Goal: Task Accomplishment & Management: Complete application form

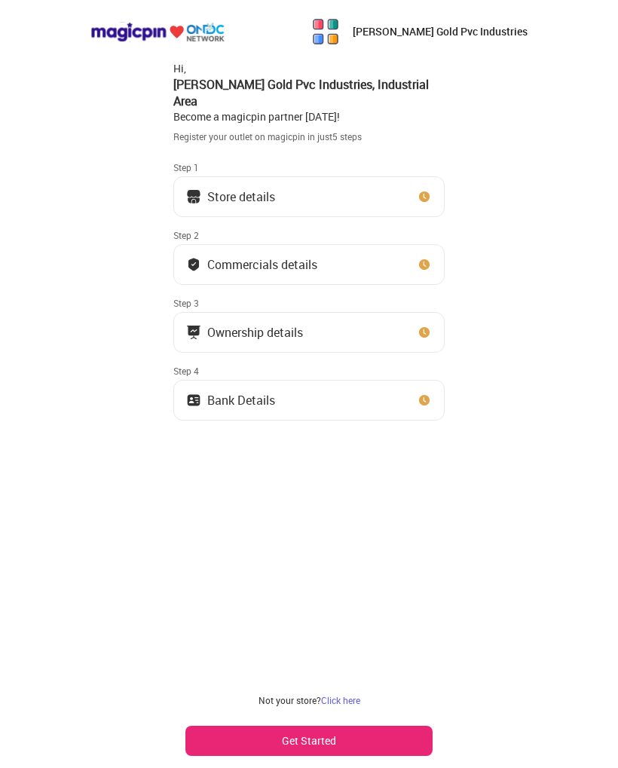
click at [329, 726] on button "Get Started" at bounding box center [308, 741] width 247 height 30
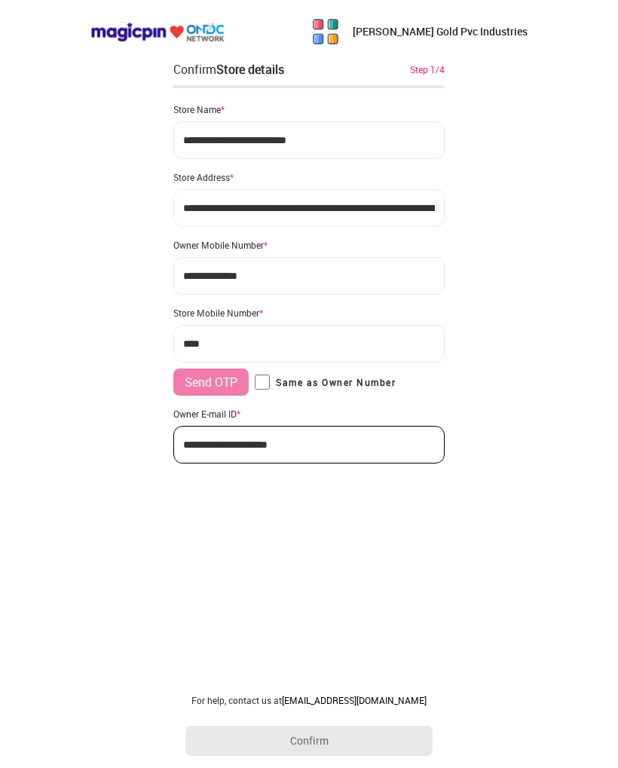
type input "**********"
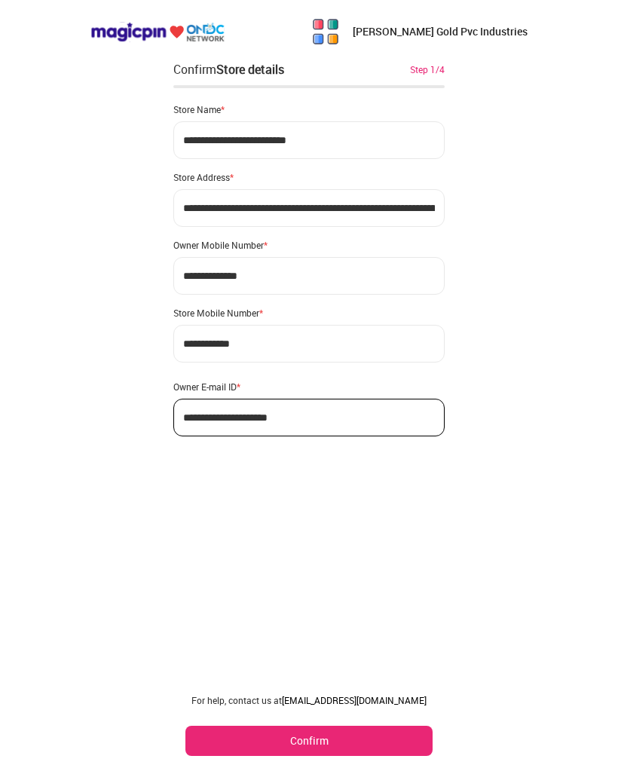
click at [326, 744] on button "Confirm" at bounding box center [308, 741] width 247 height 30
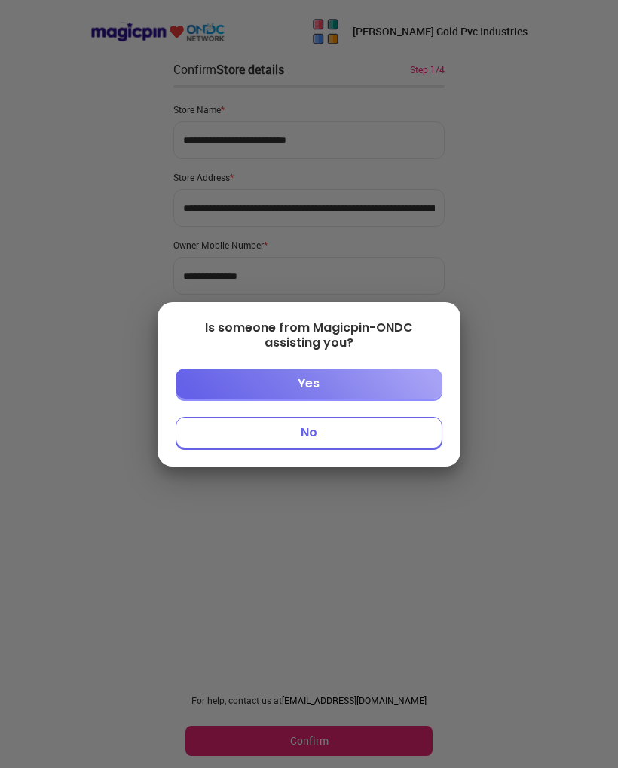
click at [319, 446] on button "No" at bounding box center [309, 433] width 266 height 32
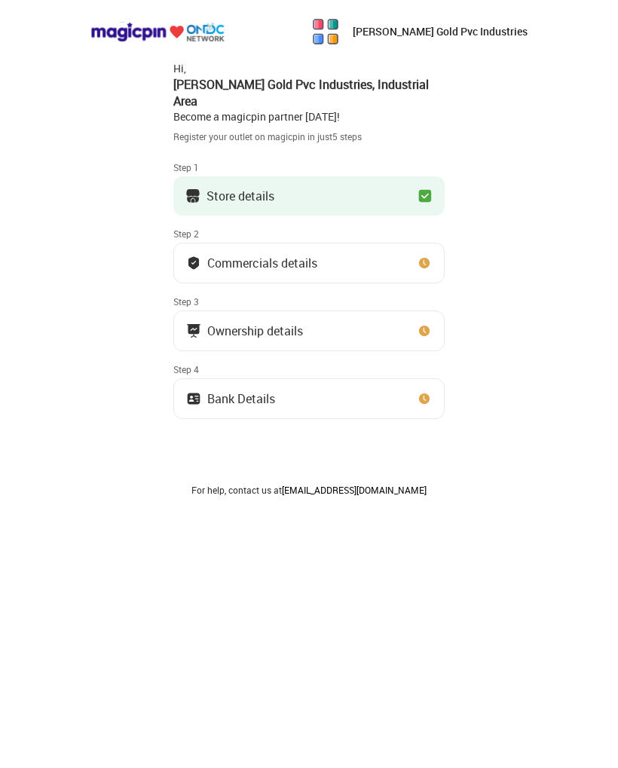
click at [417, 255] on img at bounding box center [424, 262] width 15 height 15
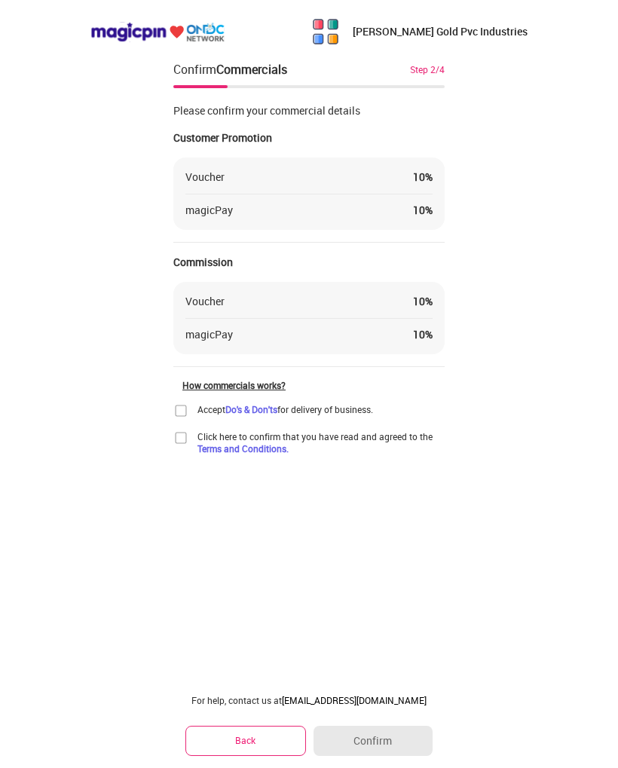
click at [177, 410] on img at bounding box center [180, 410] width 15 height 15
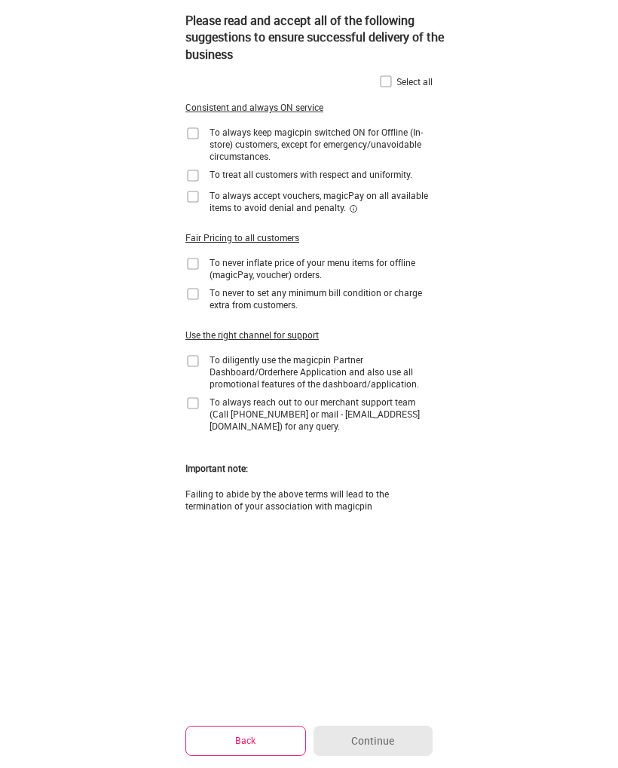
click at [195, 133] on img at bounding box center [192, 133] width 15 height 15
click at [393, 73] on div "Please read and accept all of the following suggestions to ensure successful de…" at bounding box center [320, 37] width 271 height 75
click at [384, 69] on div "Please read and accept all of the following suggestions to ensure successful de…" at bounding box center [320, 37] width 271 height 75
click at [392, 80] on img at bounding box center [385, 81] width 15 height 15
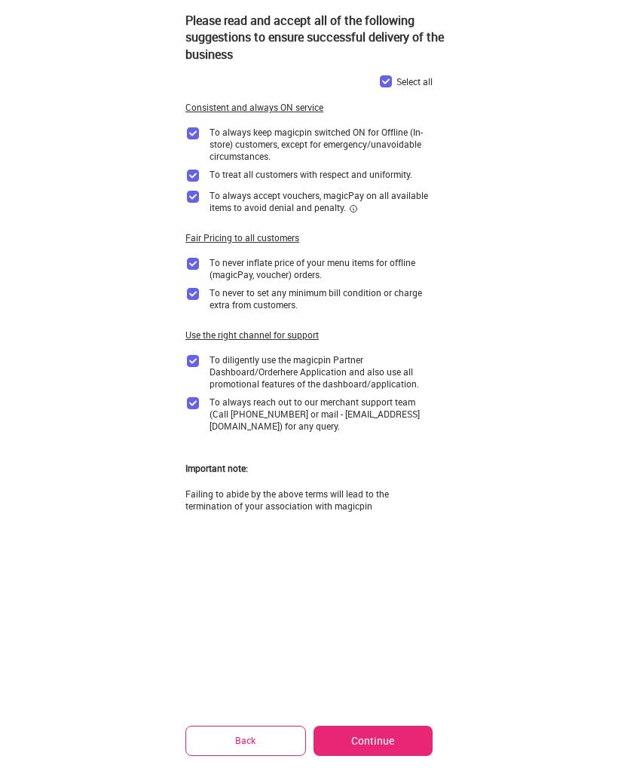
click at [391, 74] on img at bounding box center [385, 81] width 15 height 15
click at [381, 743] on button "Continue" at bounding box center [372, 741] width 119 height 30
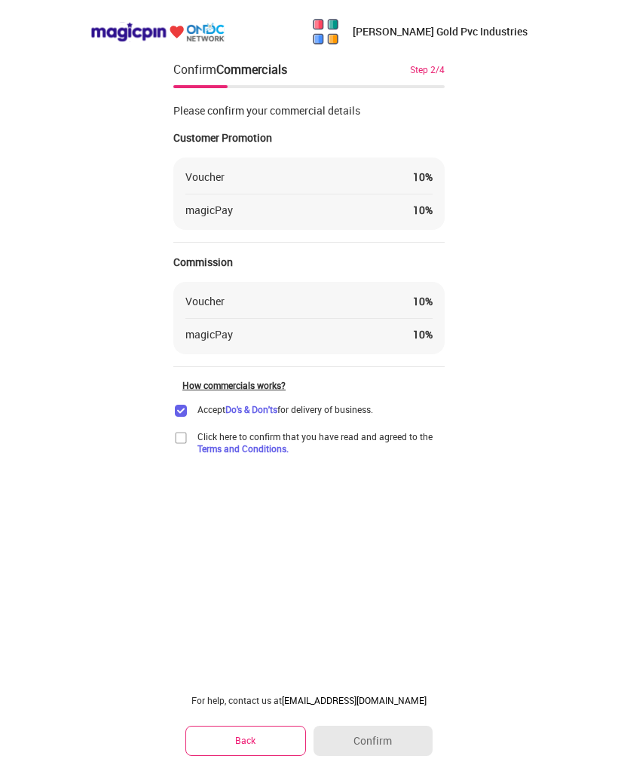
click at [186, 435] on img at bounding box center [180, 437] width 15 height 15
click at [397, 741] on button "Confirm" at bounding box center [372, 741] width 119 height 30
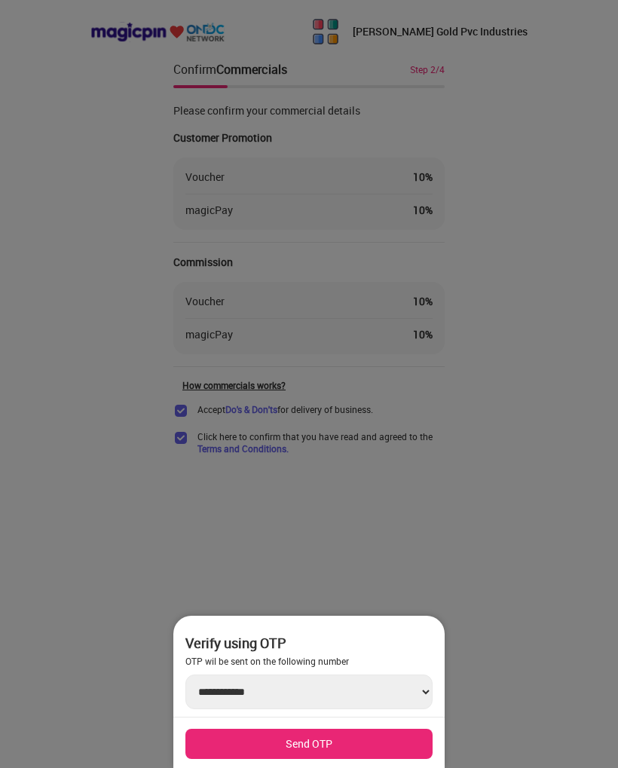
click at [459, 576] on div at bounding box center [309, 384] width 618 height 768
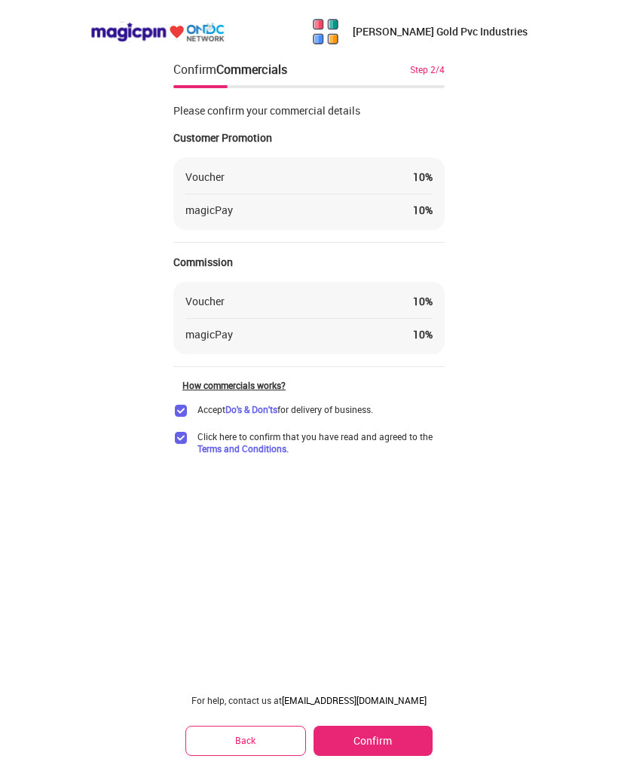
click at [390, 739] on button "Confirm" at bounding box center [372, 741] width 119 height 30
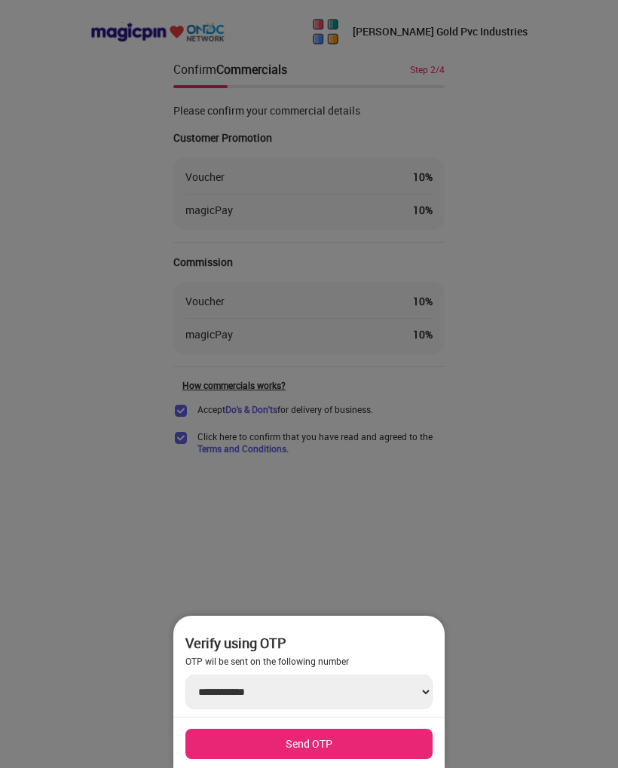
click at [350, 729] on button "Send OTP" at bounding box center [308, 744] width 247 height 30
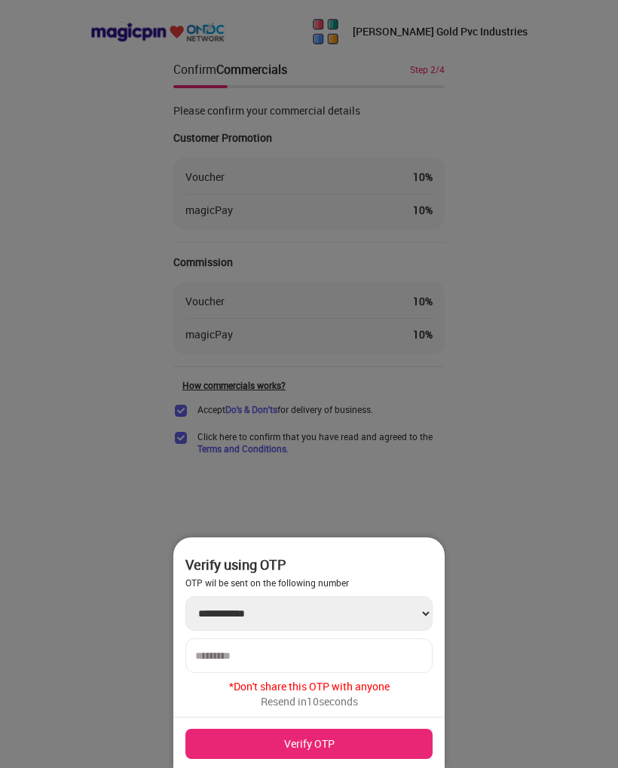
click at [316, 662] on input "number" at bounding box center [309, 656] width 228 height 12
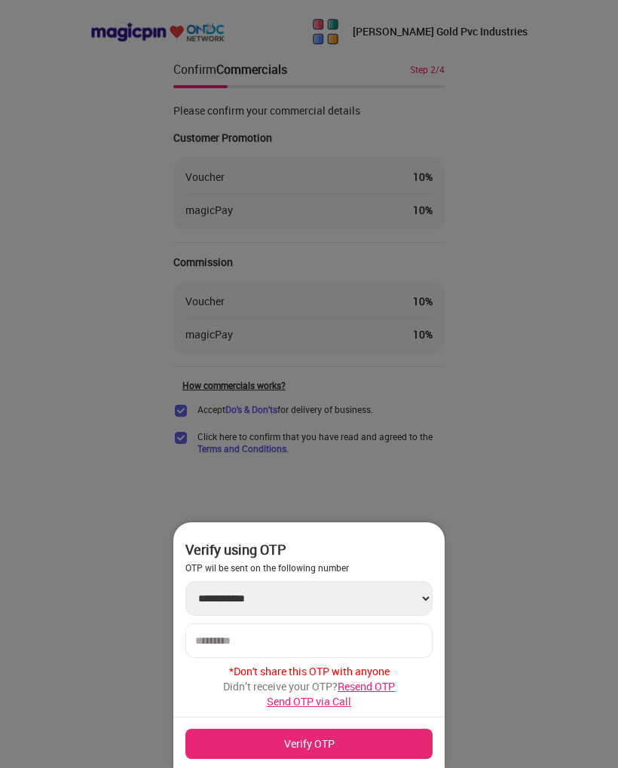
type input "******"
click at [302, 742] on button "Verify OTP" at bounding box center [308, 744] width 247 height 30
click at [349, 738] on button "Verify OTP" at bounding box center [308, 744] width 247 height 30
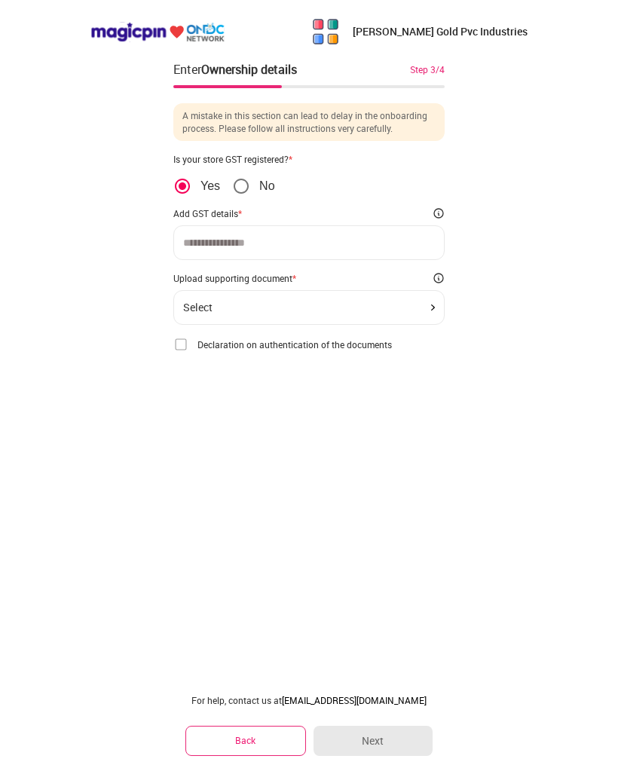
click at [415, 312] on div "Select" at bounding box center [309, 307] width 252 height 12
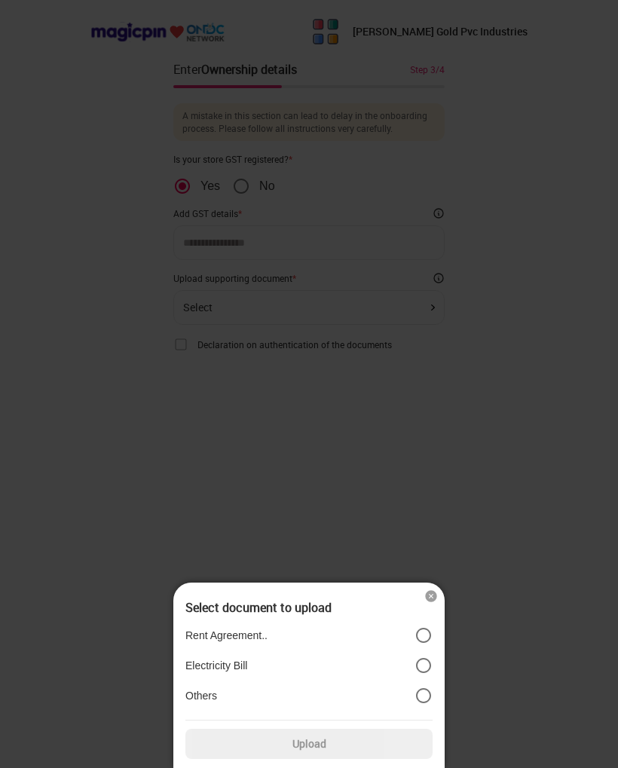
click at [432, 593] on img at bounding box center [430, 595] width 15 height 15
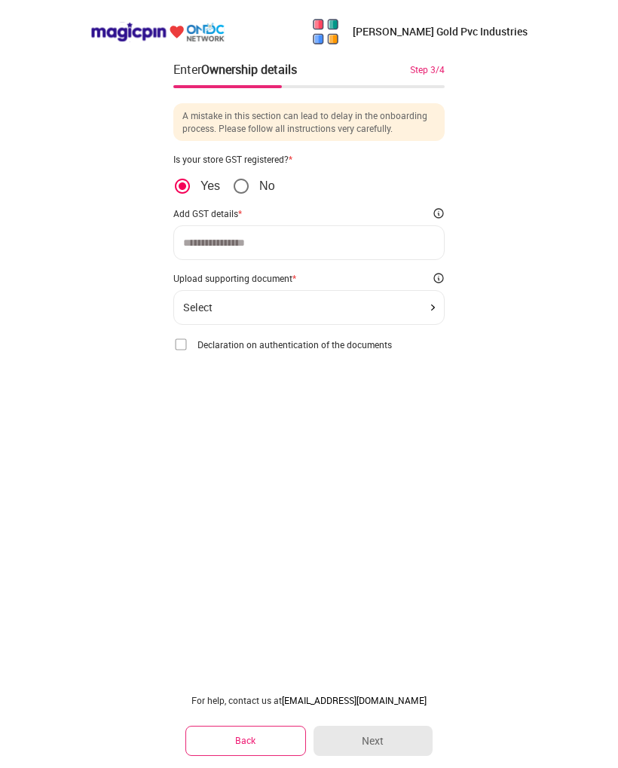
click at [180, 344] on img at bounding box center [180, 344] width 15 height 15
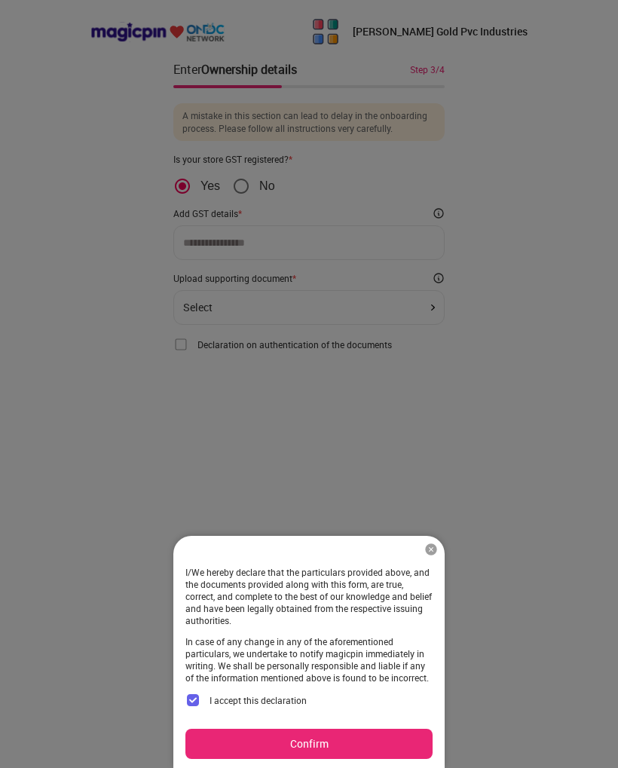
click at [329, 732] on button "Confirm" at bounding box center [308, 744] width 247 height 30
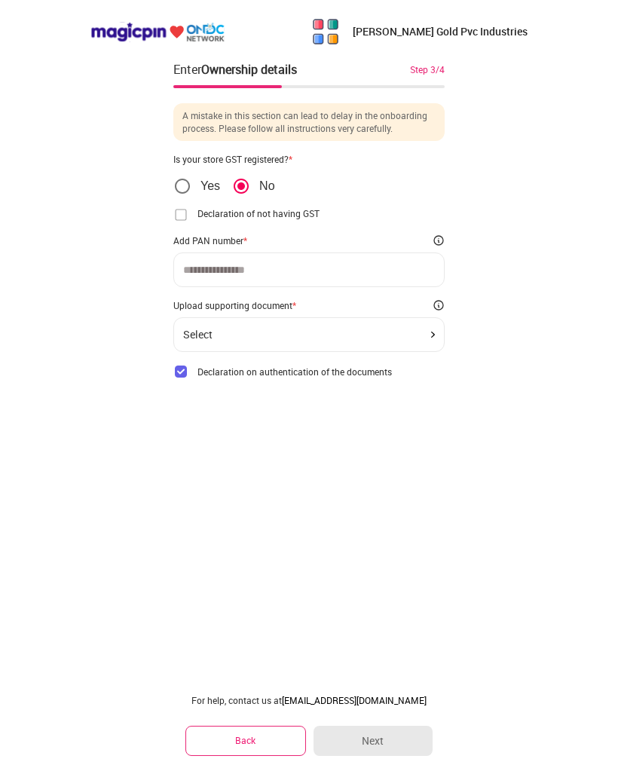
click at [187, 215] on img at bounding box center [180, 214] width 15 height 15
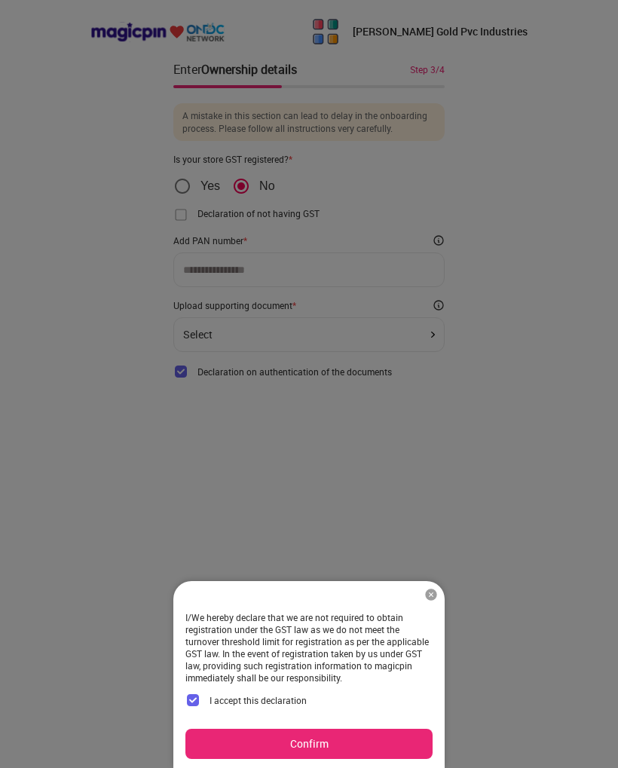
click at [363, 750] on button "Confirm" at bounding box center [308, 744] width 247 height 30
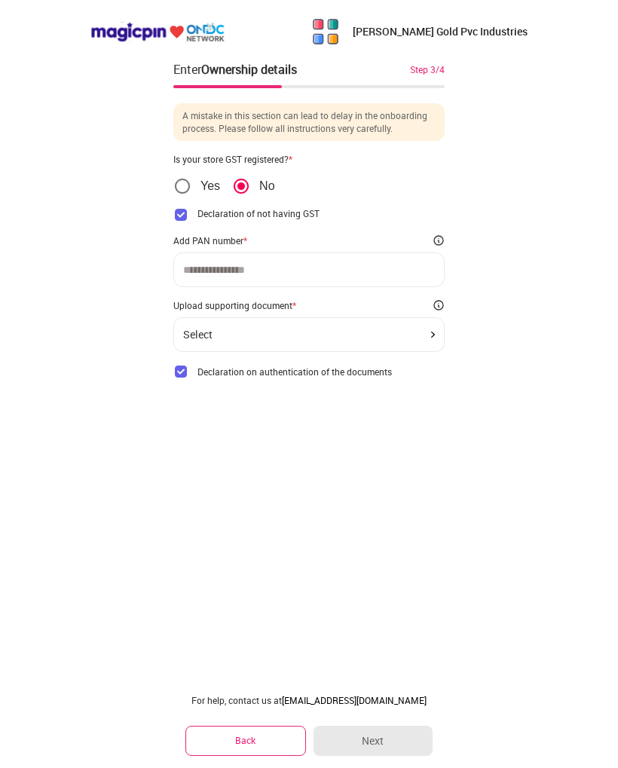
click at [187, 208] on img at bounding box center [180, 214] width 15 height 15
click at [263, 264] on input at bounding box center [309, 270] width 252 height 12
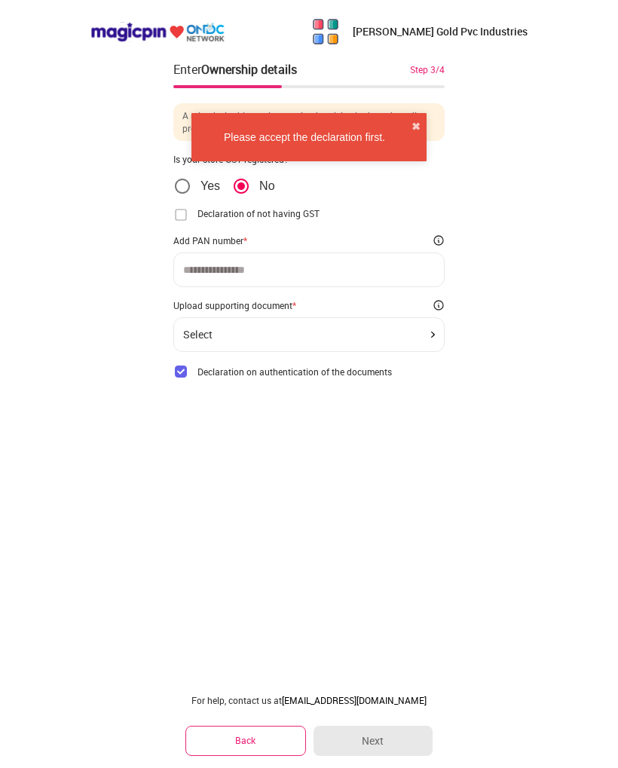
click at [415, 121] on button "✖" at bounding box center [415, 126] width 9 height 15
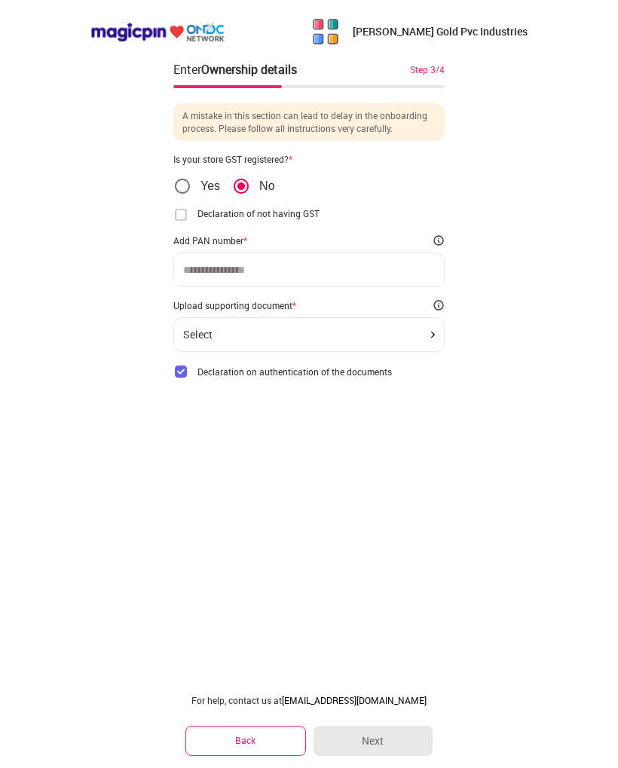
click at [182, 207] on img at bounding box center [180, 214] width 15 height 15
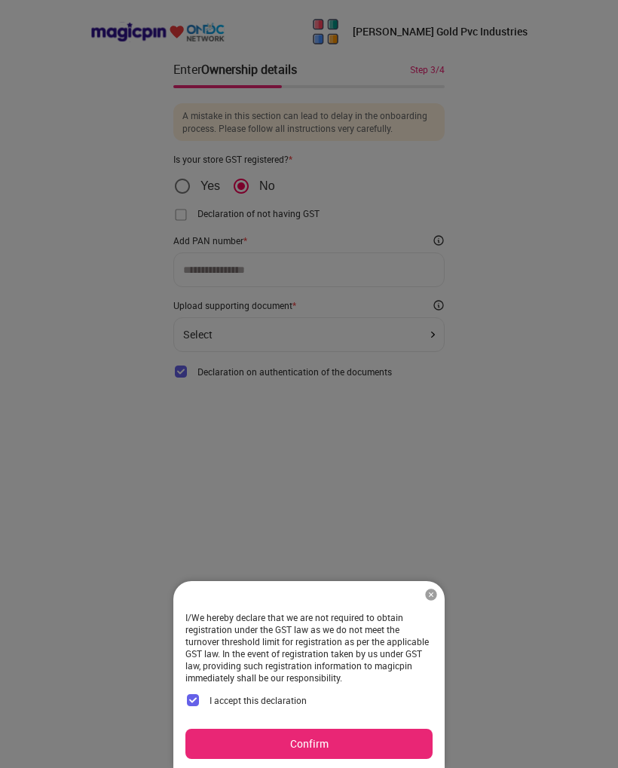
click at [326, 737] on button "Confirm" at bounding box center [308, 744] width 247 height 30
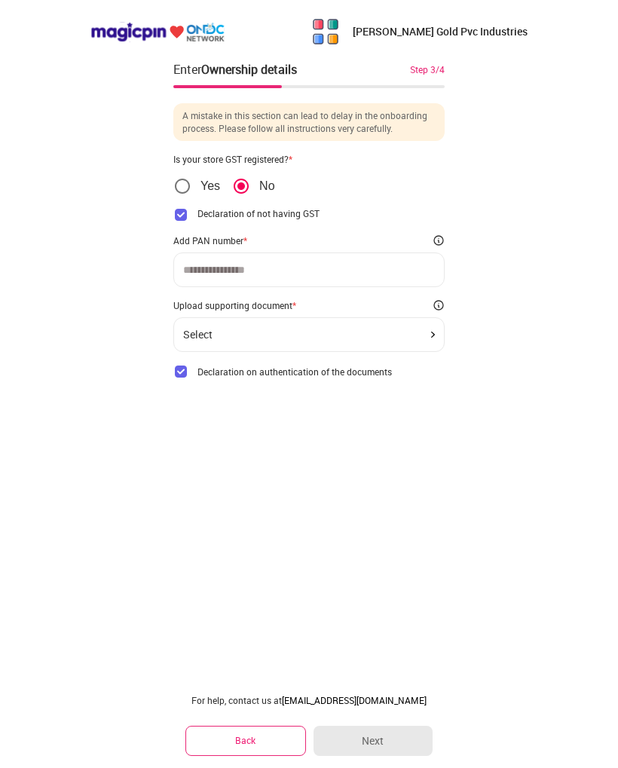
click at [275, 259] on div at bounding box center [308, 269] width 271 height 35
click at [255, 324] on div "Select" at bounding box center [308, 334] width 271 height 35
click at [278, 337] on div "Select" at bounding box center [309, 335] width 252 height 12
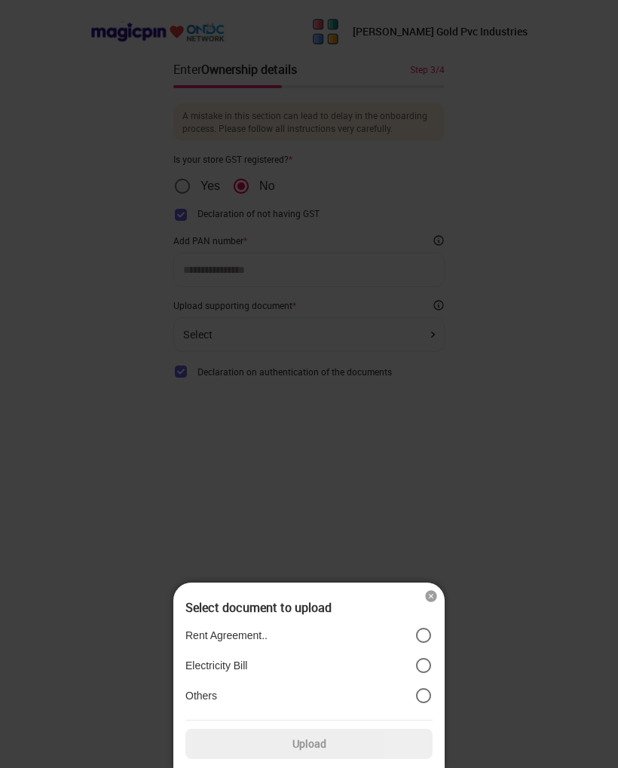
click at [378, 699] on label "Others" at bounding box center [308, 695] width 247 height 18
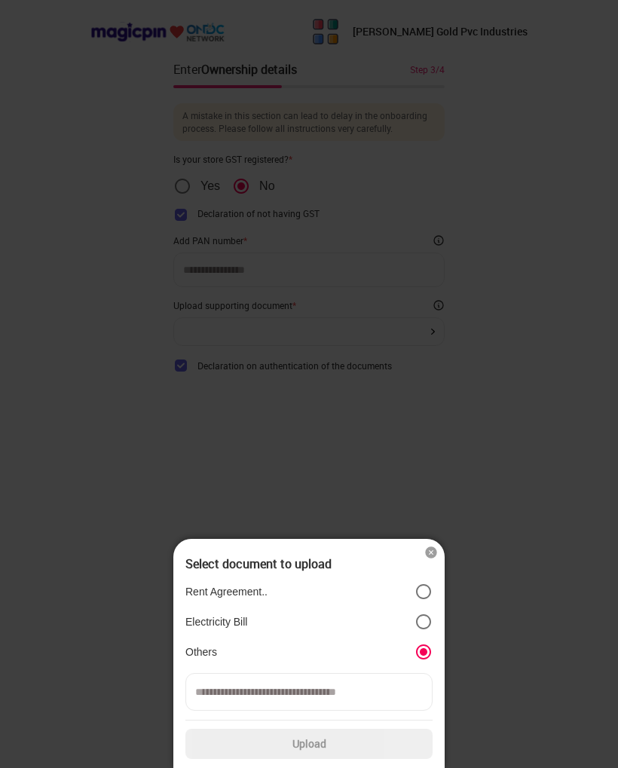
click at [426, 551] on img at bounding box center [430, 552] width 15 height 15
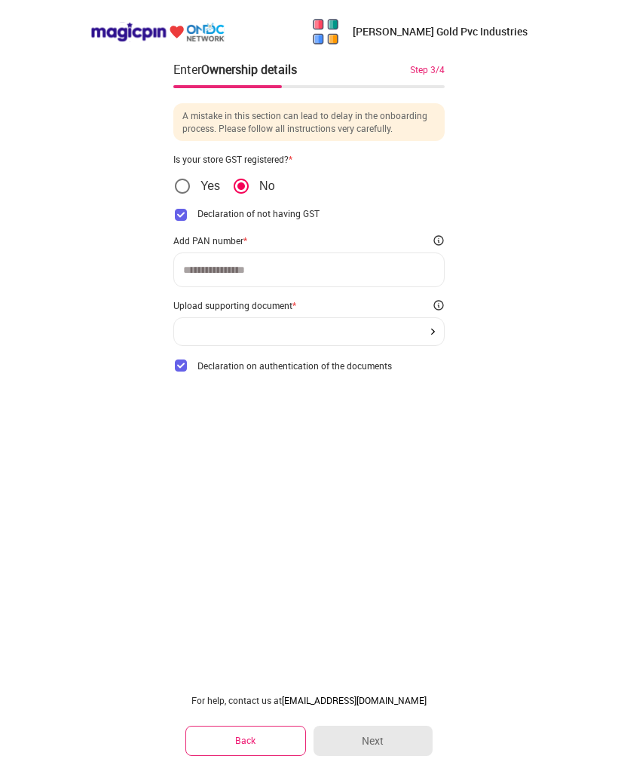
click at [198, 182] on span "Yes" at bounding box center [205, 186] width 29 height 15
